Goal: Register for event/course

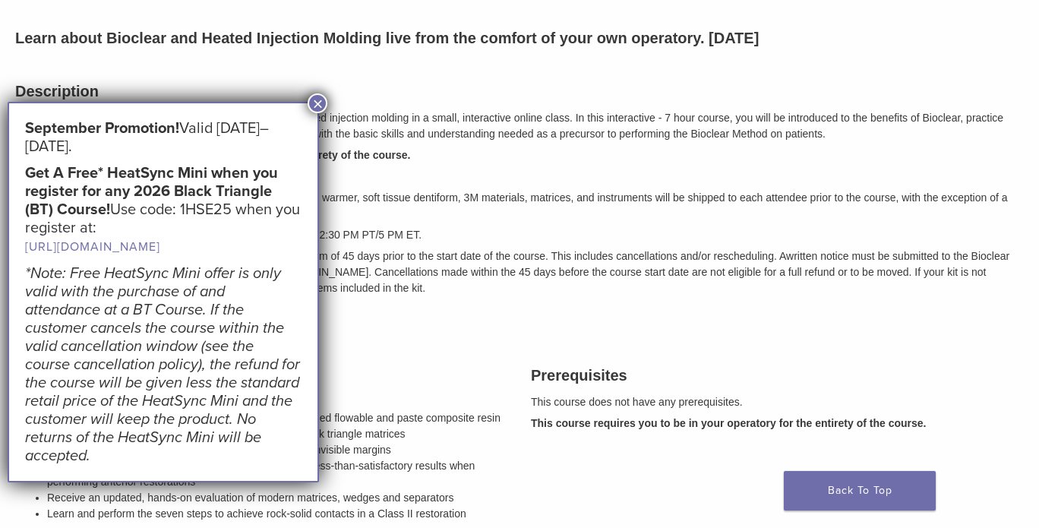
scroll to position [204, 0]
click at [317, 102] on button "×" at bounding box center [318, 103] width 20 height 20
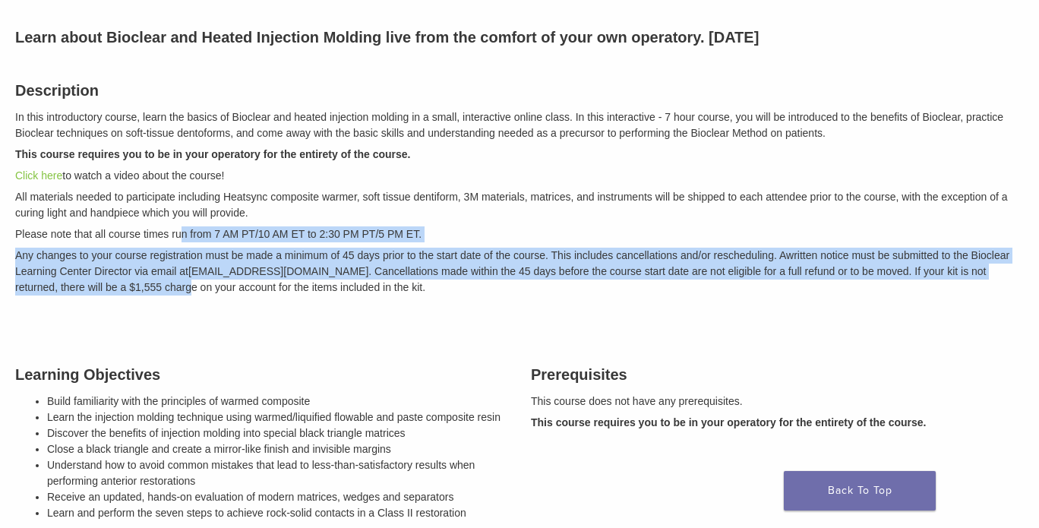
drag, startPoint x: 183, startPoint y: 223, endPoint x: 145, endPoint y: 289, distance: 75.6
click at [145, 289] on div "Description In this introductory course, learn the basics of Bioclear and heate…" at bounding box center [519, 186] width 1031 height 252
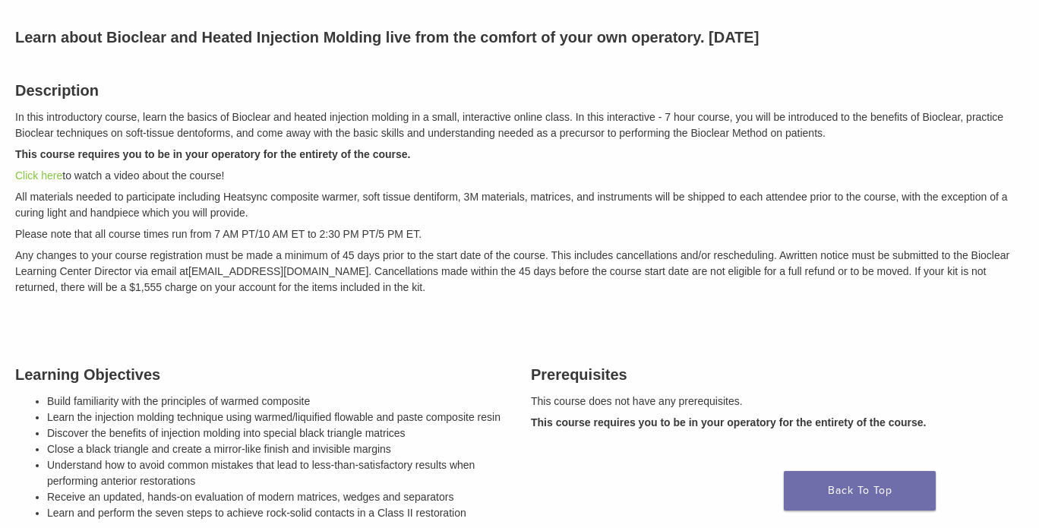
click at [311, 355] on div "Learning Objectives Build familiarity with the principles of warmed composite L…" at bounding box center [262, 446] width 516 height 204
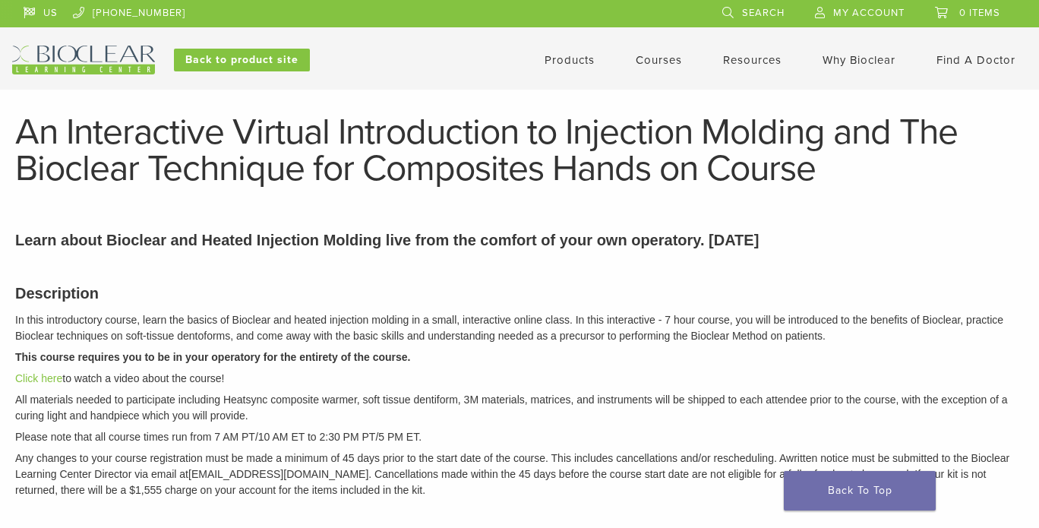
scroll to position [1, 0]
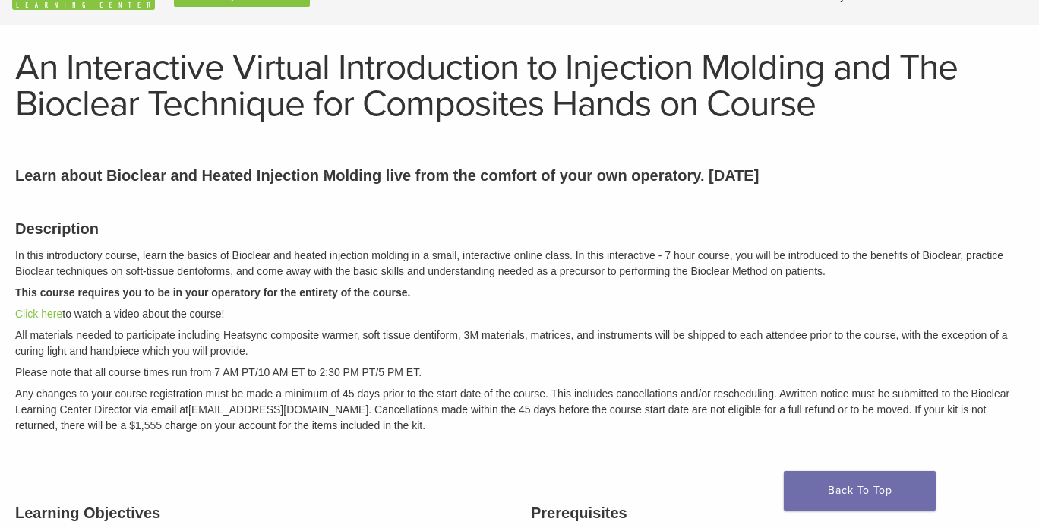
scroll to position [71, 0]
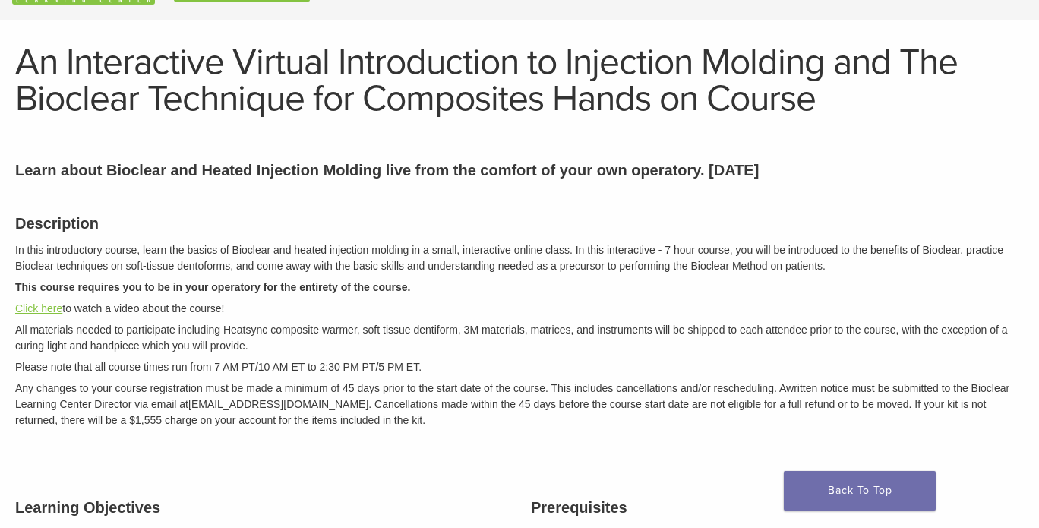
click at [48, 308] on link "Click here" at bounding box center [38, 308] width 47 height 12
